Goal: Communication & Community: Answer question/provide support

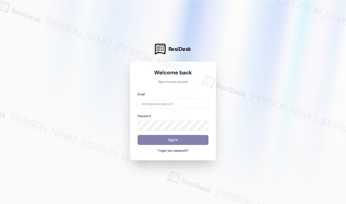
type input "automated-surveys-affinity_property-[PERSON_NAME].[PERSON_NAME].[PERSON_NAME]@a…"
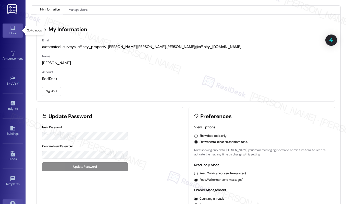
click at [12, 31] on div "Inbox" at bounding box center [13, 33] width 26 height 5
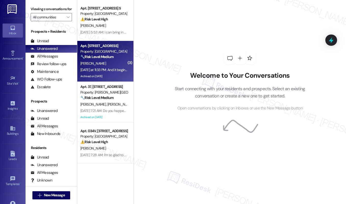
scroll to position [118, 0]
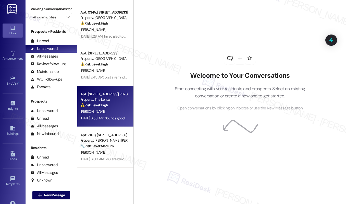
click at [113, 105] on div "⚠️ Risk Level: High The resident is inquiring about a payment arrangement, spec…" at bounding box center [103, 104] width 47 height 5
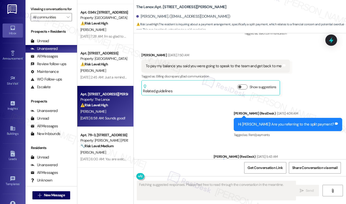
scroll to position [3168, 0]
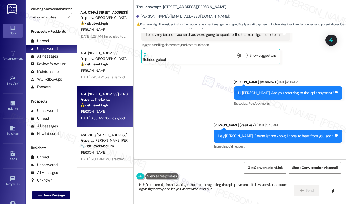
type textarea "Hi {{first_name}}, I'm still waiting to hear back regarding the split payment. …"
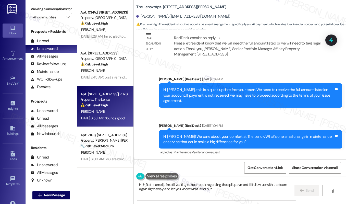
scroll to position [1766, 0]
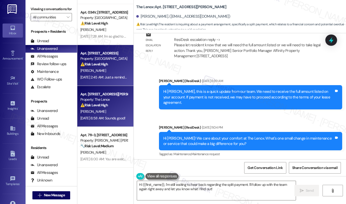
click at [101, 68] on div "[PERSON_NAME]" at bounding box center [104, 70] width 48 height 6
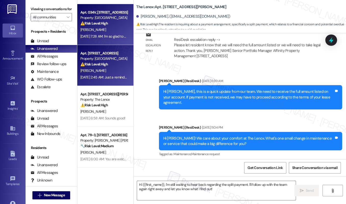
type textarea "Fetching suggested responses. Please feel free to read through the conversation…"
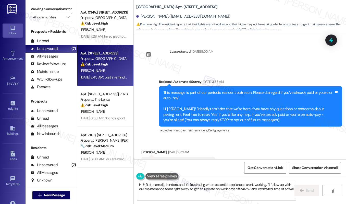
type textarea "Hi {{first_name}}, I understand it's frustrating when essential appliances aren…"
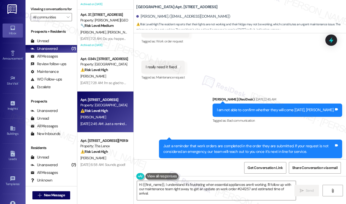
scroll to position [66, 0]
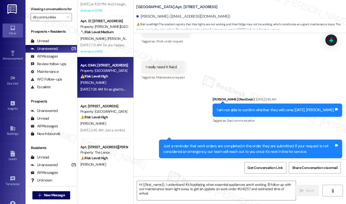
type textarea "Fetching suggested responses. Please feel free to read through the conversation…"
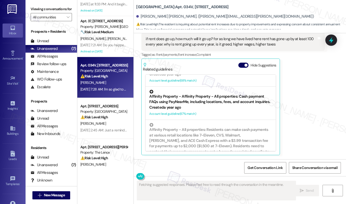
scroll to position [257, 0]
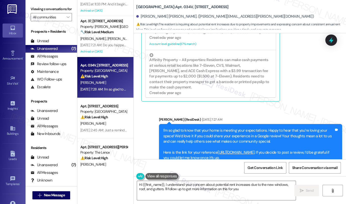
type textarea "Hi {{first_name}}, I understand your concern about potential rent increases due…"
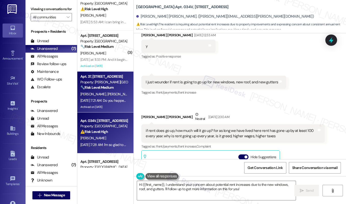
scroll to position [0, 0]
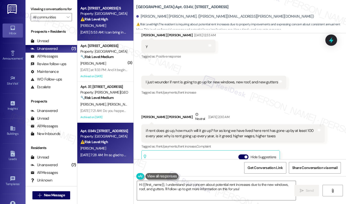
click at [103, 15] on div "Property: [GEOGRAPHIC_DATA]" at bounding box center [103, 13] width 47 height 5
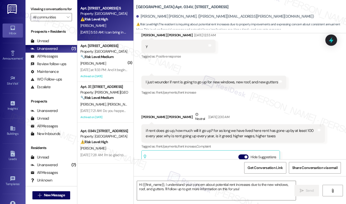
type textarea "Fetching suggested responses. Please feel free to read through the conversation…"
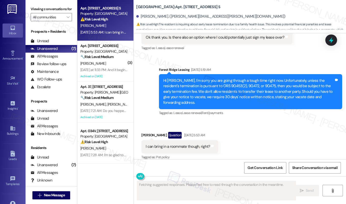
scroll to position [648, 0]
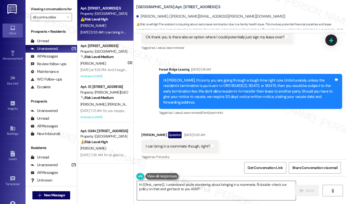
click at [179, 188] on textarea "Hi {{first_name}}, I understand you're wondering about bringing in a roommate. …" at bounding box center [216, 190] width 159 height 19
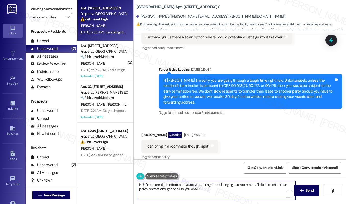
click at [179, 188] on textarea "Hi {{first_name}}, I understand you're wondering about bringing in a roommate. …" at bounding box center [216, 190] width 159 height 19
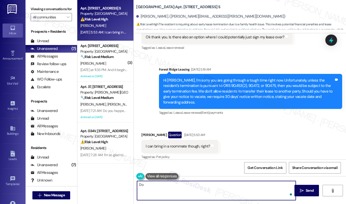
type textarea "D"
type textarea "You mean you will transfer the lease?"
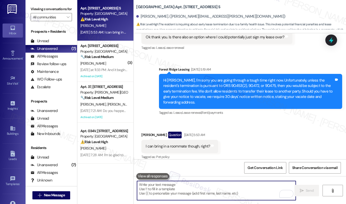
click at [167, 143] on div "I can bring in a roommate though, right?" at bounding box center [178, 145] width 64 height 5
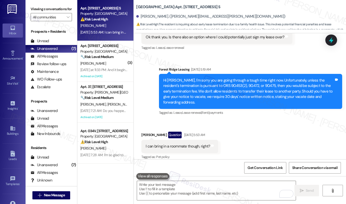
click at [167, 143] on div "I can bring in a roommate though, right?" at bounding box center [178, 145] width 64 height 5
copy div "I can bring in a roommate though, right? Tags and notes"
click at [164, 78] on div "Hi [PERSON_NAME], I'm sorry you are going through a tough time right now. Unfor…" at bounding box center [248, 91] width 171 height 27
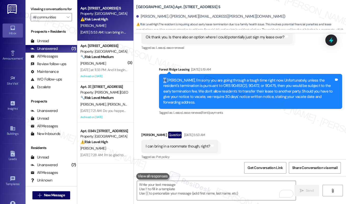
click at [164, 78] on div "Hi [PERSON_NAME], I'm sorry you are going through a tough time right now. Unfor…" at bounding box center [248, 91] width 171 height 27
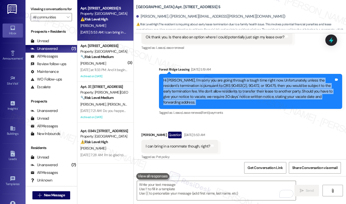
copy div "Hi [PERSON_NAME], I'm sorry you are going through a tough time right now. Unfor…"
click at [159, 143] on div "I can bring in a roommate though, right?" at bounding box center [178, 145] width 64 height 5
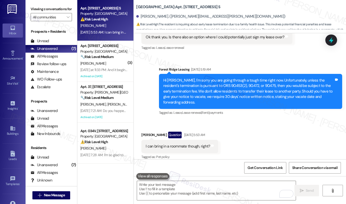
click at [159, 143] on div "I can bring in a roommate though, right?" at bounding box center [178, 145] width 64 height 5
copy div "I can bring in a roommate though, right? Tags and notes"
click at [186, 186] on textarea "To enrich screen reader interactions, please activate Accessibility in Grammarl…" at bounding box center [216, 190] width 159 height 19
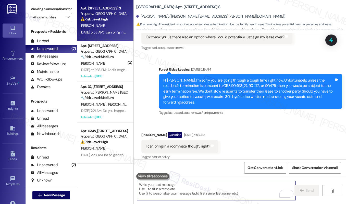
paste textarea "Hi [Resident], just to confirm, when you mention bringing in a roommate, do you…"
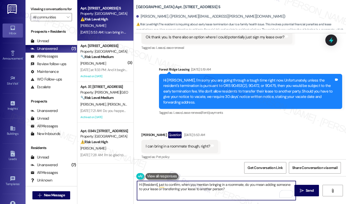
click at [144, 131] on div "[PERSON_NAME] Question [DATE] 5:53 AM" at bounding box center [179, 135] width 77 height 8
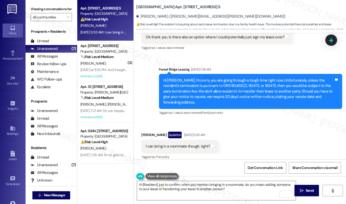
click at [144, 131] on div "[PERSON_NAME] Question [DATE] 5:53 AM" at bounding box center [179, 135] width 77 height 8
copy div "[PERSON_NAME]"
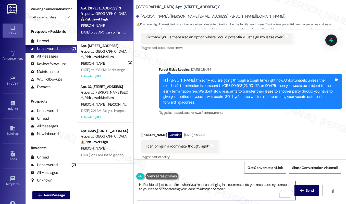
drag, startPoint x: 156, startPoint y: 184, endPoint x: 143, endPoint y: 182, distance: 13.1
click at [143, 182] on textarea "Hi [Resident], just to confirm, when you mention bringing in a roommate, do you…" at bounding box center [216, 190] width 159 height 19
paste textarea "[PERSON_NAME]"
click at [231, 191] on textarea "Hi [PERSON_NAME], just to confirm, when you mention bringing in a roommate, do …" at bounding box center [216, 190] width 159 height 19
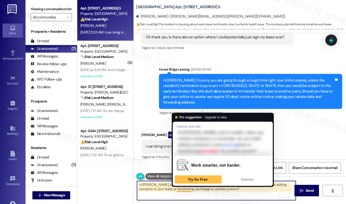
click at [177, 187] on textarea "Hi [PERSON_NAME], just to confirm, when you mention bringing in a roommate, do …" at bounding box center [216, 190] width 159 height 19
click at [195, 189] on textarea "Hi [PERSON_NAME], just to confirm, when you mention bringing in a roommate, do …" at bounding box center [216, 190] width 159 height 19
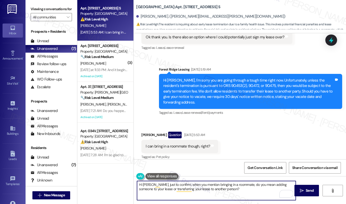
click at [224, 186] on textarea "Hi [PERSON_NAME], just to confirm, when you mention bringing in a roommate, do …" at bounding box center [216, 190] width 159 height 19
click at [227, 188] on textarea "Hi [PERSON_NAME], just to confirm, when you mention bringing in a roommate, do …" at bounding box center [216, 190] width 159 height 19
type textarea "Hi [PERSON_NAME], just to confirm, when you mention bringing in a roommate, do …"
click at [312, 194] on button " Send" at bounding box center [307, 190] width 25 height 11
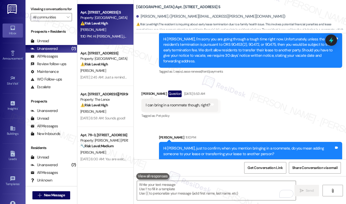
scroll to position [0, 0]
